Goal: Task Accomplishment & Management: Manage account settings

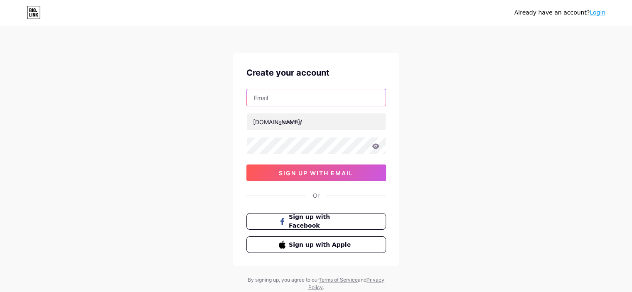
click at [273, 95] on input "text" at bounding box center [316, 97] width 139 height 17
click at [425, 119] on div "Already have an account? Login Create your account [DOMAIN_NAME]/ sign up with …" at bounding box center [316, 159] width 632 height 318
click at [263, 97] on input "text" at bounding box center [316, 97] width 139 height 17
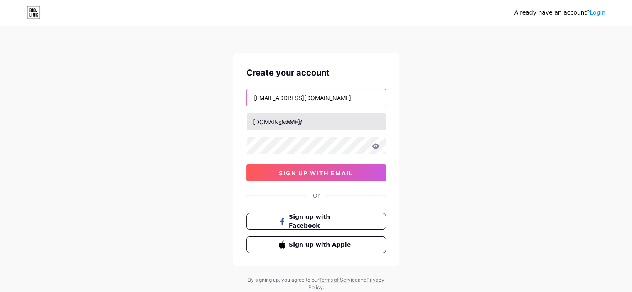
type input "[EMAIL_ADDRESS][DOMAIN_NAME]"
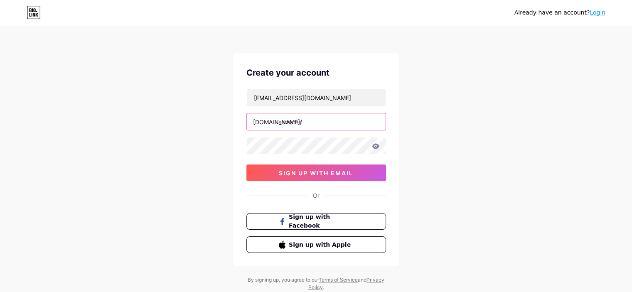
click at [308, 124] on input "text" at bounding box center [316, 121] width 139 height 17
type input "mabethlugtu"
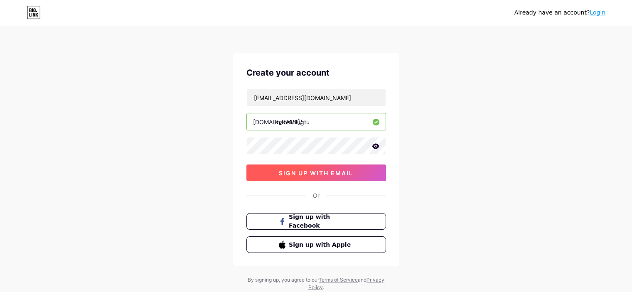
click at [308, 171] on span "sign up with email" at bounding box center [316, 173] width 74 height 7
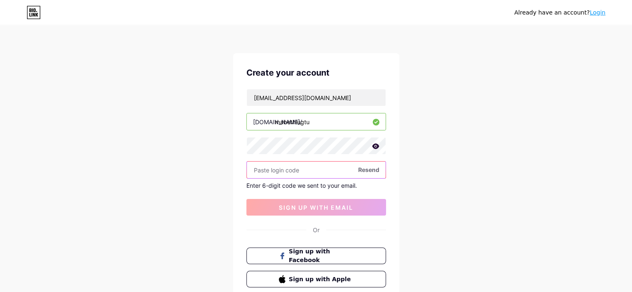
click at [279, 171] on input "text" at bounding box center [316, 170] width 139 height 17
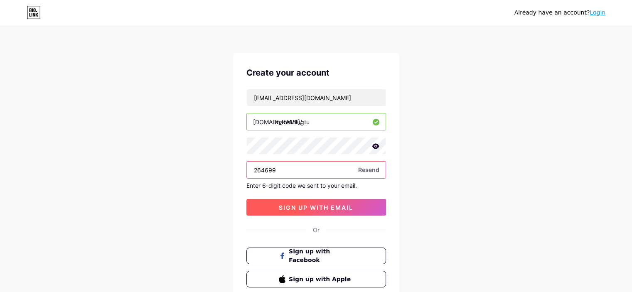
type input "264699"
click at [295, 207] on span "sign up with email" at bounding box center [316, 207] width 74 height 7
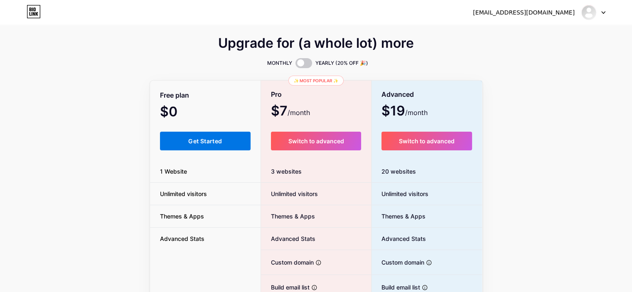
click at [204, 145] on button "Get Started" at bounding box center [205, 141] width 91 height 19
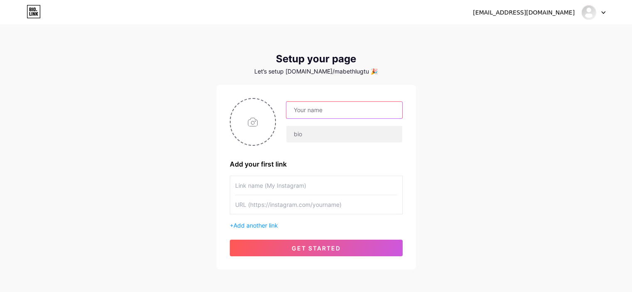
click at [299, 114] on input "text" at bounding box center [344, 110] width 116 height 17
type input "[PERSON_NAME]"
click at [449, 154] on div "[EMAIL_ADDRESS][DOMAIN_NAME] Dashboard Logout Setup your page Let’s setup [DOMA…" at bounding box center [316, 148] width 632 height 296
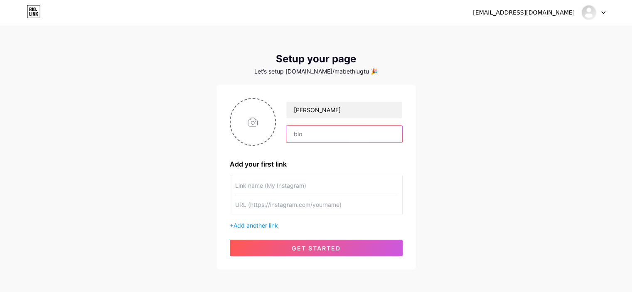
click at [337, 134] on input "text" at bounding box center [344, 134] width 116 height 17
type input "M"
type input "m"
type input "C"
click at [347, 134] on input "click MESSAGE ME" at bounding box center [344, 134] width 116 height 17
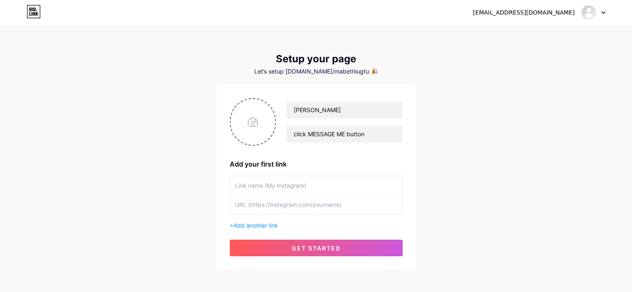
click at [485, 182] on div "[EMAIL_ADDRESS][DOMAIN_NAME] Dashboard Logout Setup your page Let’s setup [DOMA…" at bounding box center [316, 148] width 632 height 296
click at [372, 138] on input "click MESSAGE ME button" at bounding box center [344, 134] width 116 height 17
type input "click MESSAGE ME button below to connect my messenger"
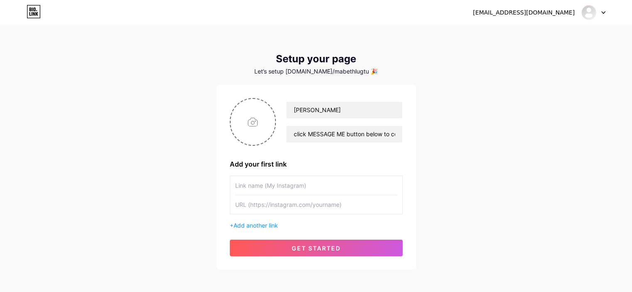
click at [260, 186] on input "text" at bounding box center [316, 185] width 162 height 19
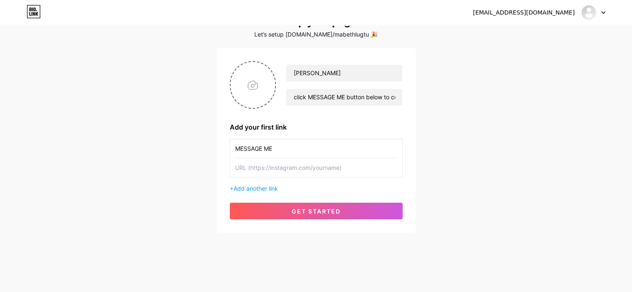
type input "MESSAGE ME"
click at [264, 164] on input "text" at bounding box center [316, 167] width 162 height 19
click at [251, 168] on input "text" at bounding box center [316, 167] width 162 height 19
paste input "[URL][DOMAIN_NAME][PERSON_NAME]"
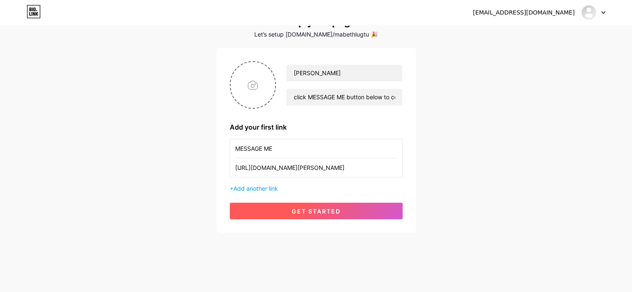
type input "[URL][DOMAIN_NAME][PERSON_NAME]"
click at [324, 209] on span "get started" at bounding box center [316, 211] width 49 height 7
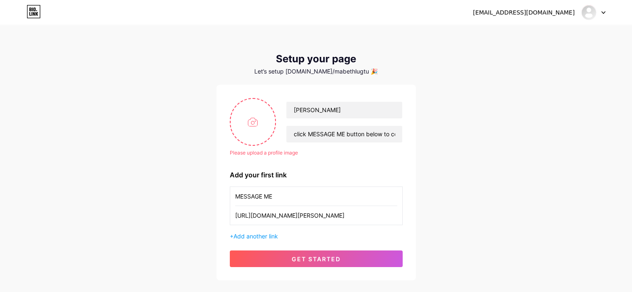
scroll to position [0, 0]
click at [244, 118] on input "file" at bounding box center [253, 122] width 45 height 46
click at [263, 121] on input "file" at bounding box center [253, 122] width 45 height 46
type input "C:\fakepath\FB MBL.jpg"
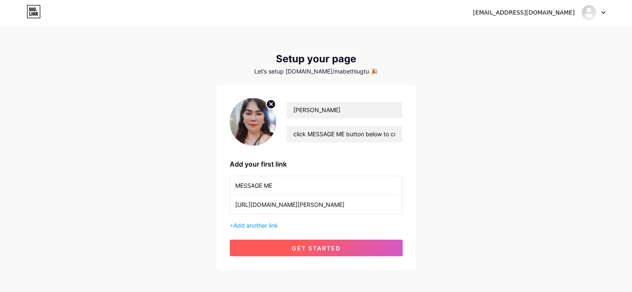
click at [344, 250] on button "get started" at bounding box center [316, 248] width 173 height 17
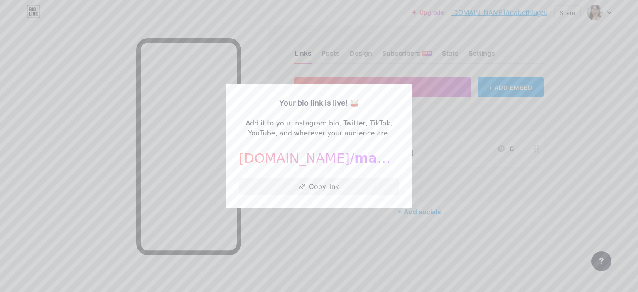
click at [528, 168] on div at bounding box center [319, 146] width 638 height 292
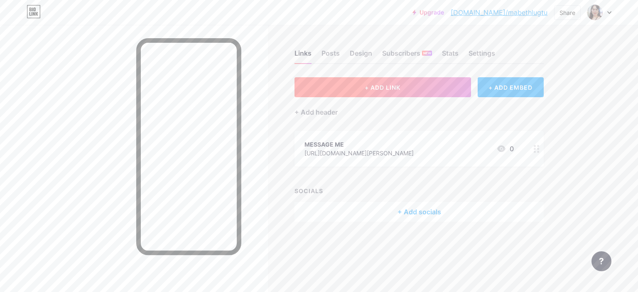
click at [381, 89] on span "+ ADD LINK" at bounding box center [383, 87] width 36 height 7
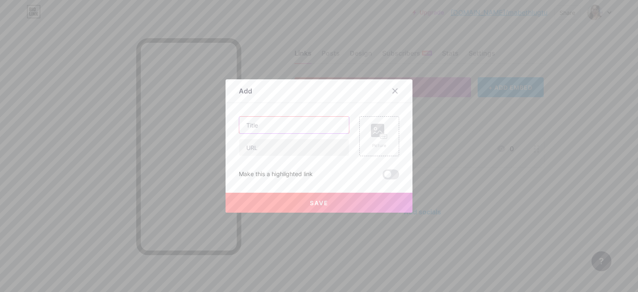
click at [258, 126] on input "text" at bounding box center [294, 125] width 110 height 17
type input "."
click at [253, 145] on input "text" at bounding box center [294, 147] width 110 height 17
type input "."
click at [328, 205] on button "Save" at bounding box center [319, 203] width 187 height 20
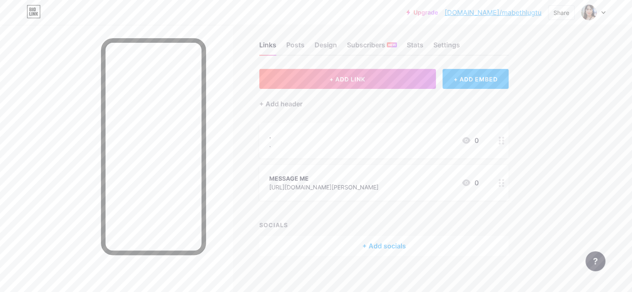
scroll to position [13, 0]
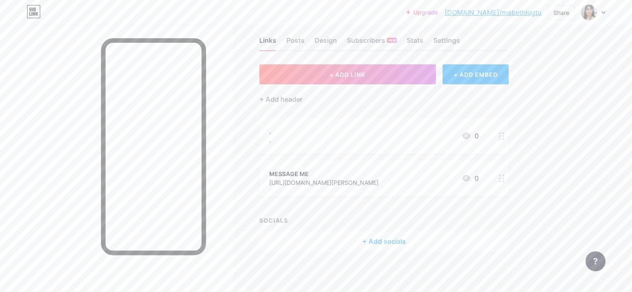
click at [509, 140] on div at bounding box center [502, 136] width 14 height 36
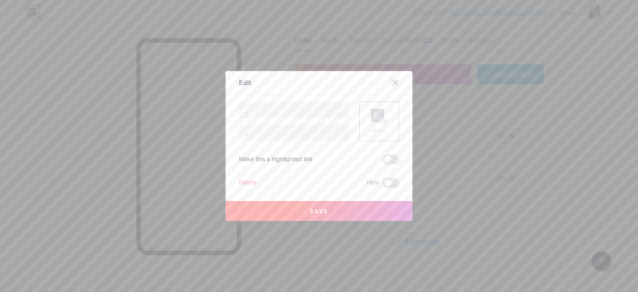
click at [392, 84] on icon at bounding box center [395, 82] width 7 height 7
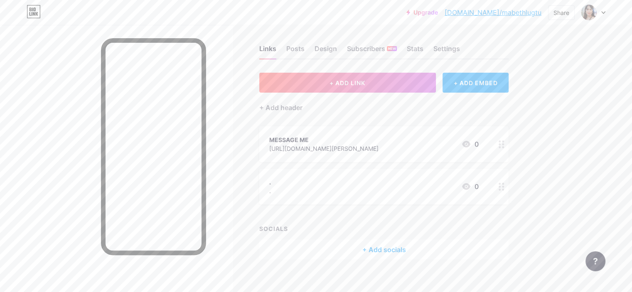
scroll to position [0, 0]
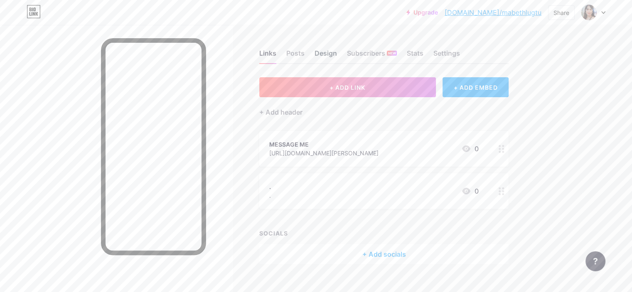
click at [337, 54] on div "Design" at bounding box center [326, 55] width 22 height 15
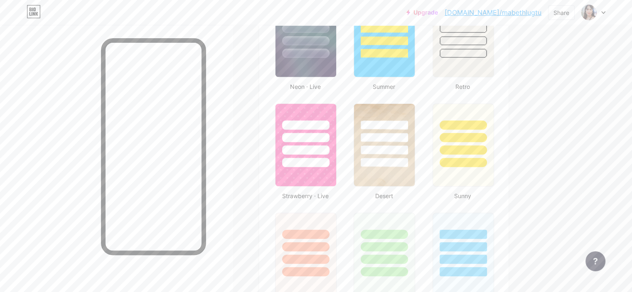
scroll to position [582, 0]
click at [330, 151] on div at bounding box center [305, 150] width 49 height 10
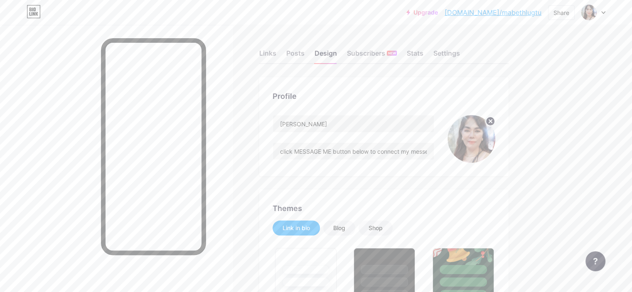
scroll to position [0, 0]
click at [460, 54] on div "Settings" at bounding box center [446, 55] width 27 height 15
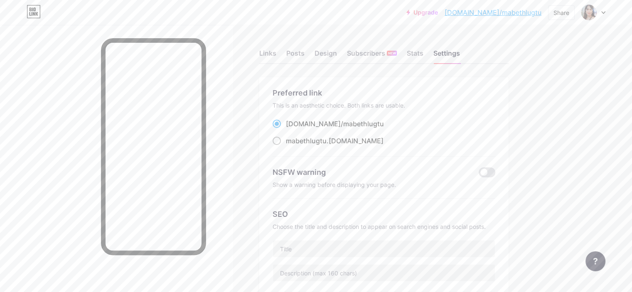
click at [281, 143] on span at bounding box center [277, 141] width 8 height 8
click at [291, 146] on input "mabethlugtu .[DOMAIN_NAME]" at bounding box center [288, 148] width 5 height 5
radio input "true"
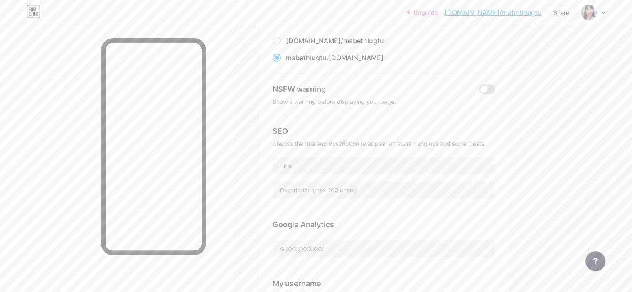
scroll to position [166, 0]
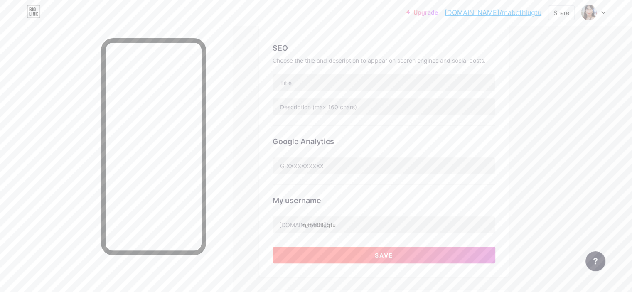
click at [381, 255] on button "Save" at bounding box center [384, 255] width 223 height 17
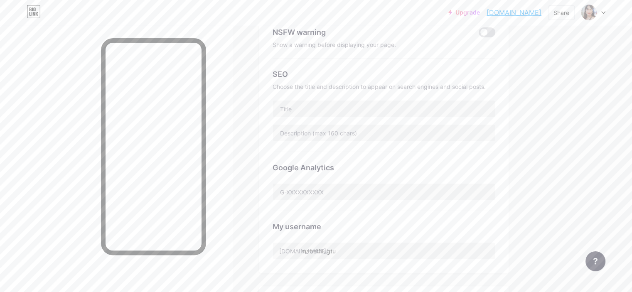
scroll to position [0, 0]
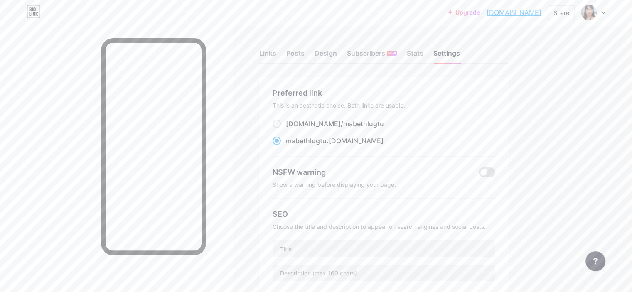
drag, startPoint x: 339, startPoint y: 143, endPoint x: 531, endPoint y: 131, distance: 192.8
click at [509, 131] on div "Preferred link This is an aesthetic choice. Both links are usable. [DOMAIN_NAME…" at bounding box center [383, 245] width 249 height 336
click at [322, 139] on span "mabethlugtu" at bounding box center [306, 141] width 41 height 8
click at [291, 146] on input "mabethlugtu .[DOMAIN_NAME]" at bounding box center [288, 148] width 5 height 5
click at [327, 140] on span "mabethlugtu" at bounding box center [306, 141] width 41 height 8
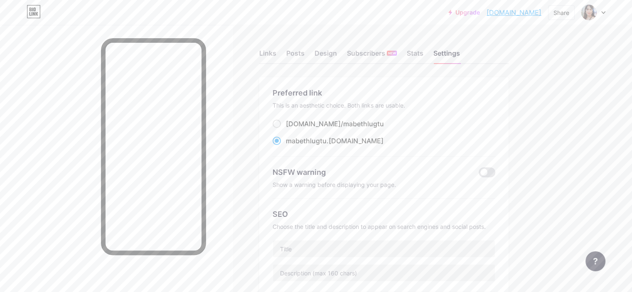
click at [291, 146] on input "mabethlugtu .[DOMAIN_NAME]" at bounding box center [288, 148] width 5 height 5
drag, startPoint x: 323, startPoint y: 140, endPoint x: 391, endPoint y: 141, distance: 68.6
click at [391, 141] on div "mabethlugtu .[DOMAIN_NAME]" at bounding box center [384, 141] width 223 height 10
copy label "mabethlugtu .[DOMAIN_NAME]"
